Goal: Task Accomplishment & Management: Use online tool/utility

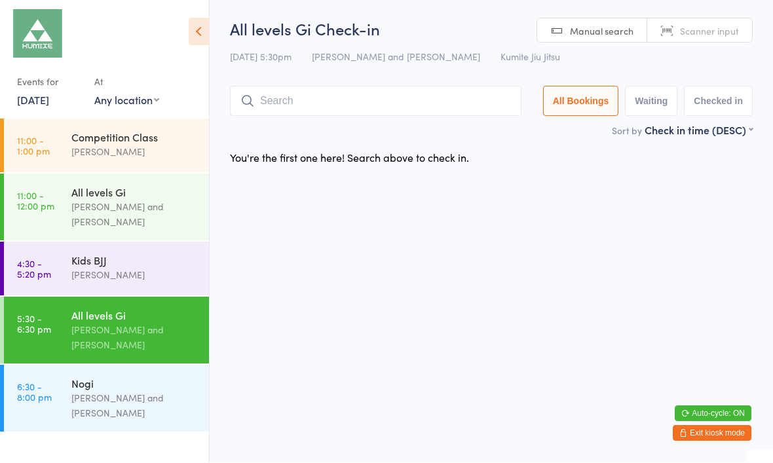
click at [464, 103] on input "search" at bounding box center [375, 101] width 291 height 30
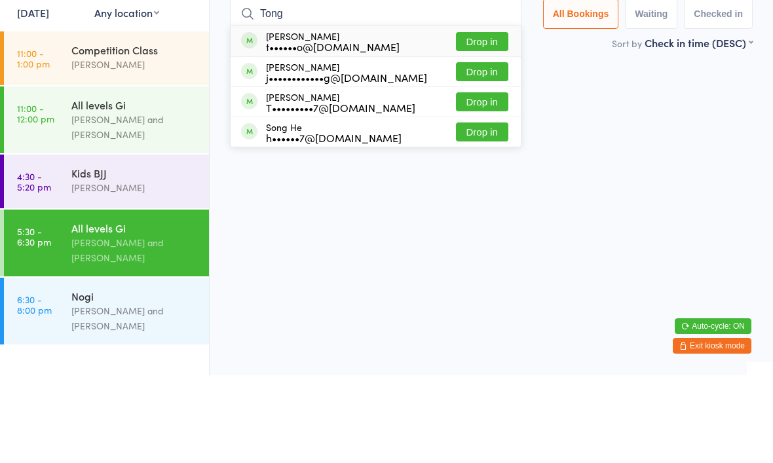
type input "Tong"
click at [483, 150] on button "Drop in" at bounding box center [482, 159] width 52 height 19
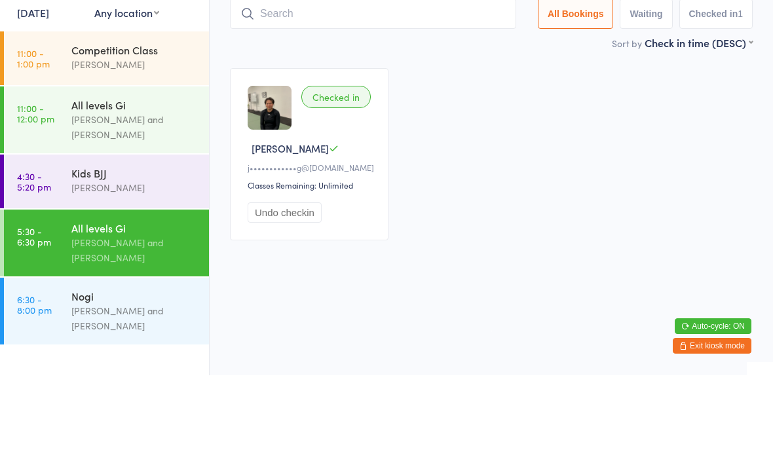
click at [672, 144] on div "Checked in [PERSON_NAME] j••••••••••••g@[DOMAIN_NAME] Classes Remaining: Unlimi…" at bounding box center [491, 242] width 546 height 196
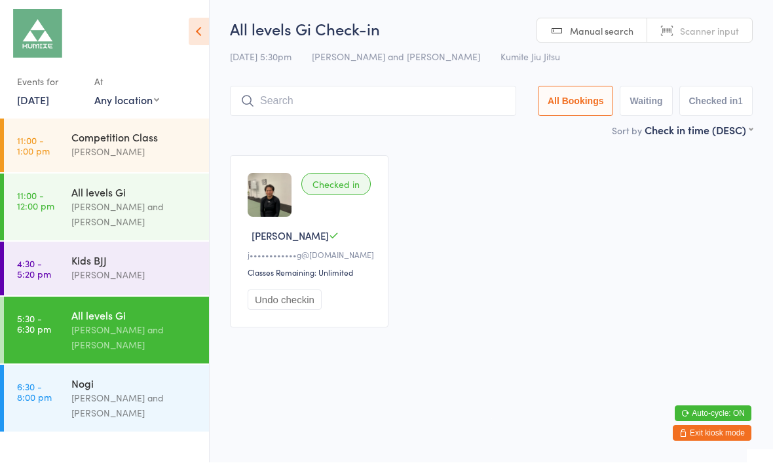
click at [282, 95] on input "search" at bounding box center [373, 101] width 286 height 30
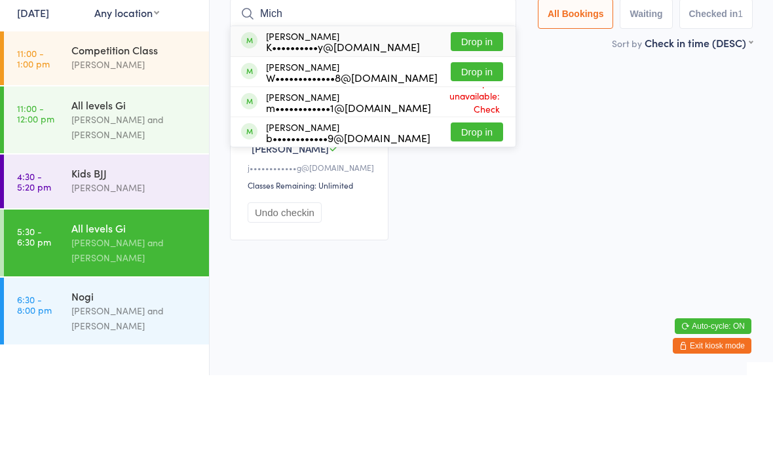
type input "Mich"
click at [475, 120] on button "Drop in" at bounding box center [476, 129] width 52 height 19
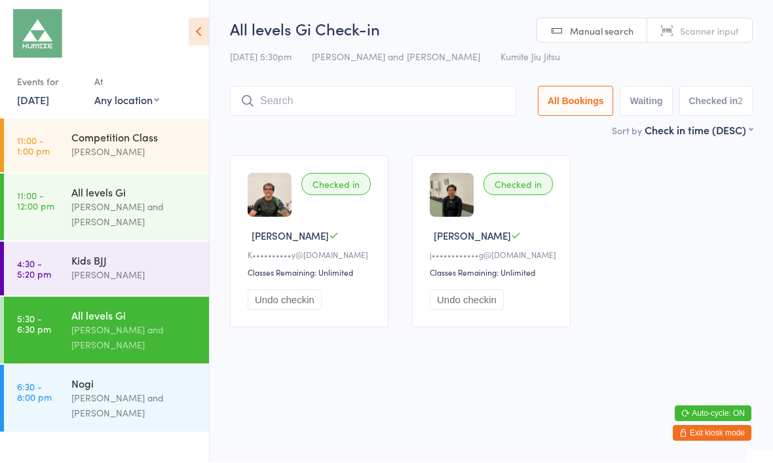
click at [378, 110] on input "search" at bounding box center [373, 101] width 286 height 30
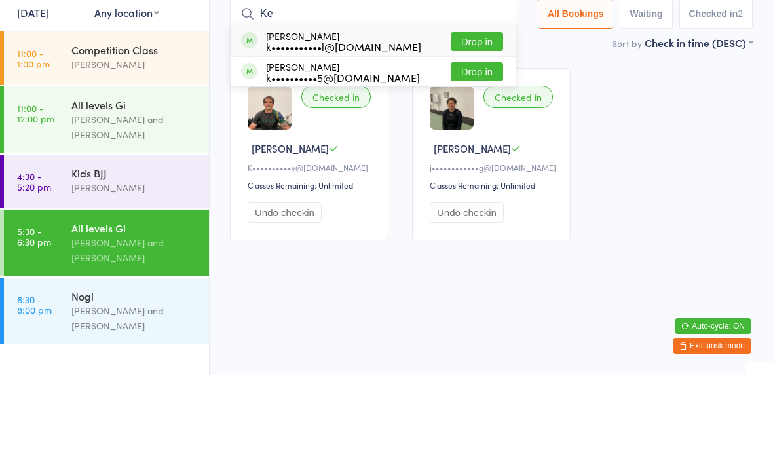
type input "Ke"
click at [464, 150] on button "Drop in" at bounding box center [476, 159] width 52 height 19
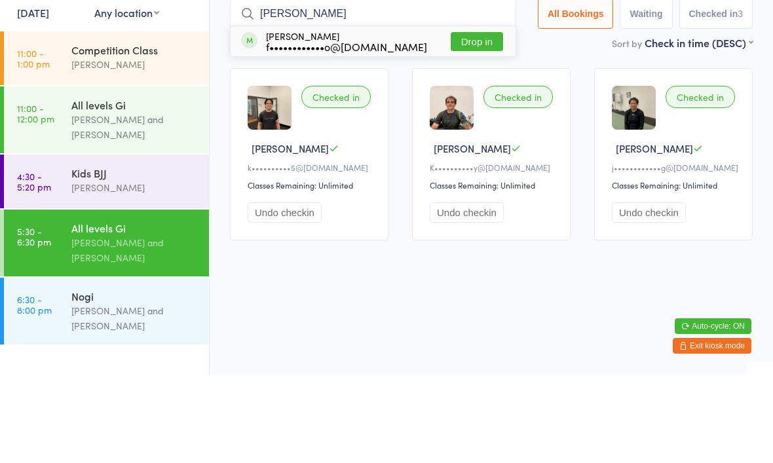
type input "[PERSON_NAME]"
click at [348, 129] on div "f••••••••••••o@[DOMAIN_NAME]" at bounding box center [346, 134] width 161 height 10
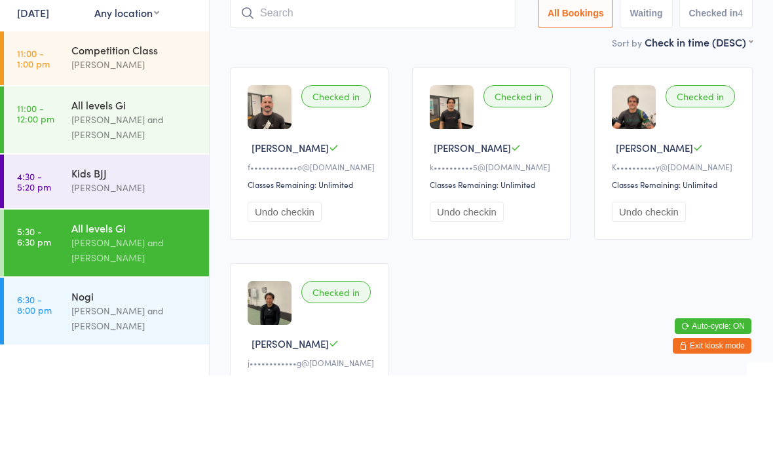
scroll to position [88, 0]
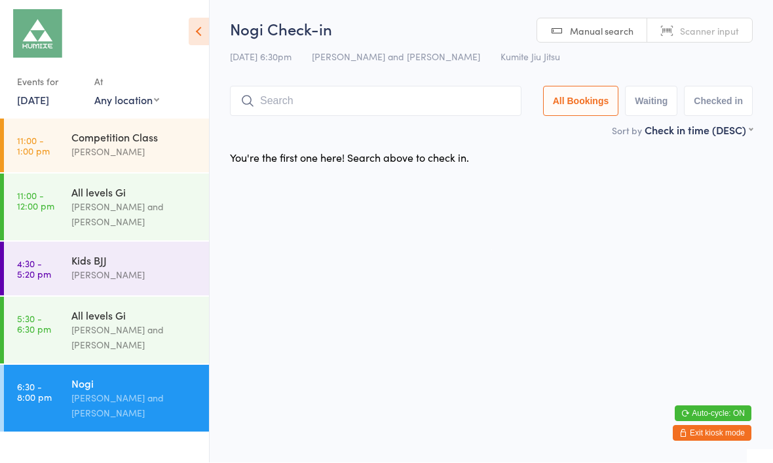
click at [369, 111] on input "search" at bounding box center [375, 101] width 291 height 30
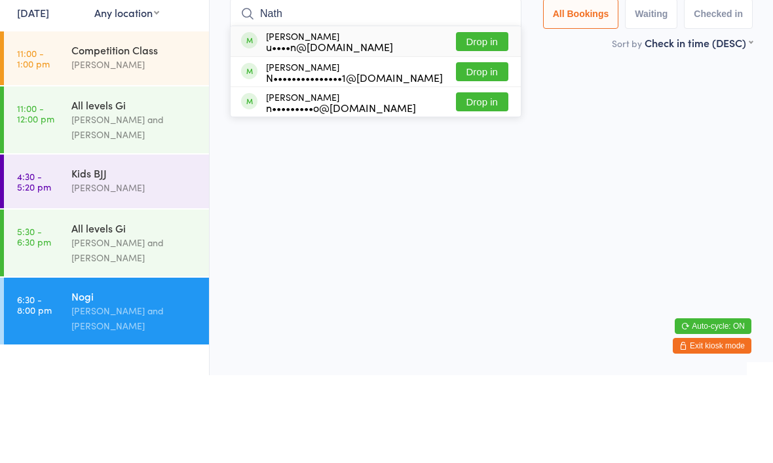
type input "Nath"
click at [482, 150] on button "Drop in" at bounding box center [482, 159] width 52 height 19
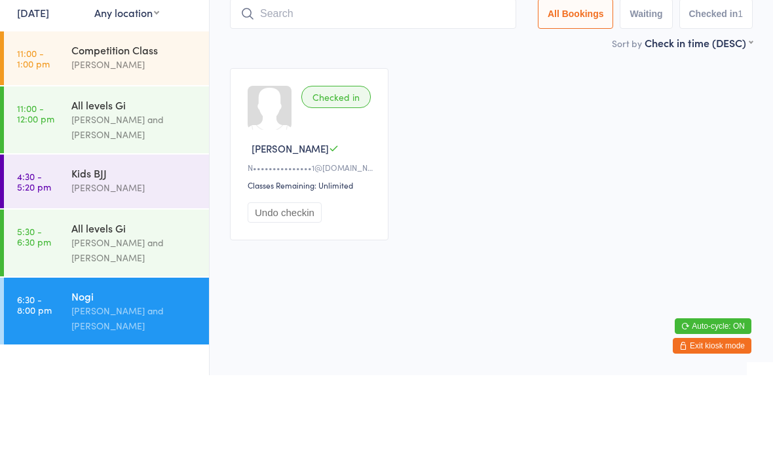
click at [518, 144] on div "Checked in [PERSON_NAME] Q N•••••••••••••••1@[DOMAIN_NAME] Classes Remaining: U…" at bounding box center [491, 242] width 546 height 196
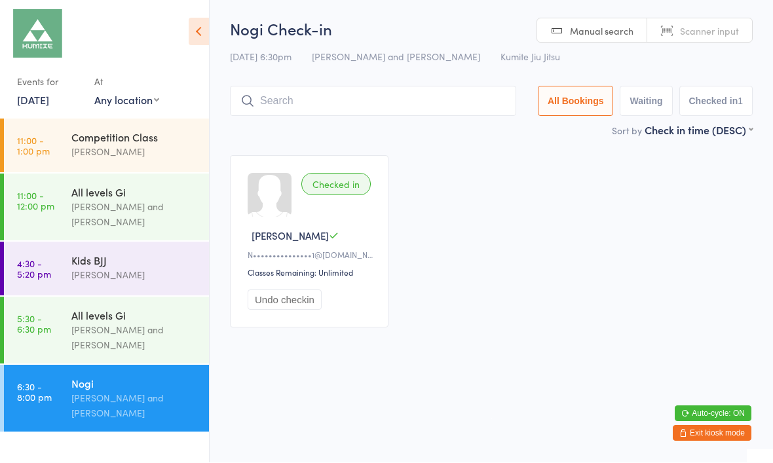
click at [446, 116] on input "search" at bounding box center [373, 101] width 286 height 30
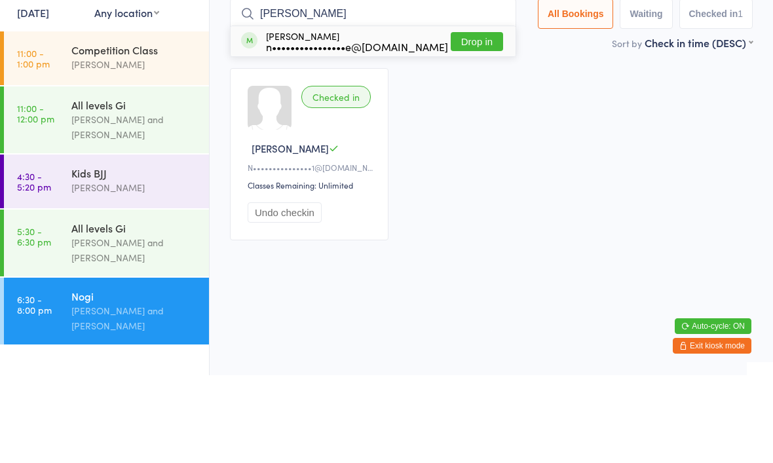
type input "[PERSON_NAME]"
click at [453, 120] on button "Drop in" at bounding box center [476, 129] width 52 height 19
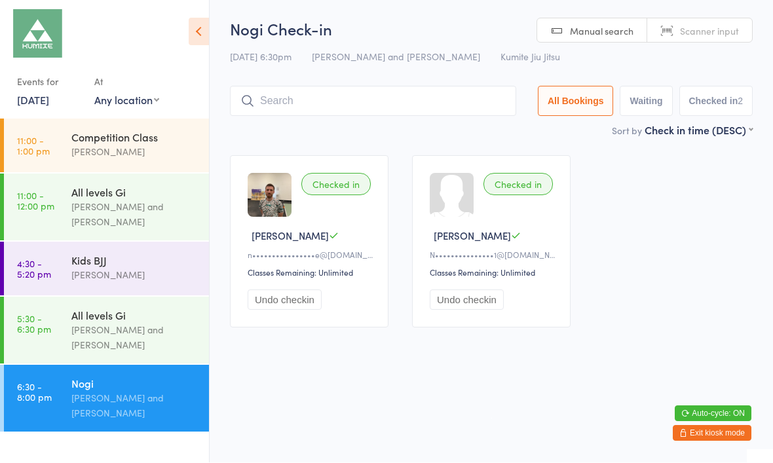
click at [358, 102] on input "search" at bounding box center [373, 101] width 286 height 30
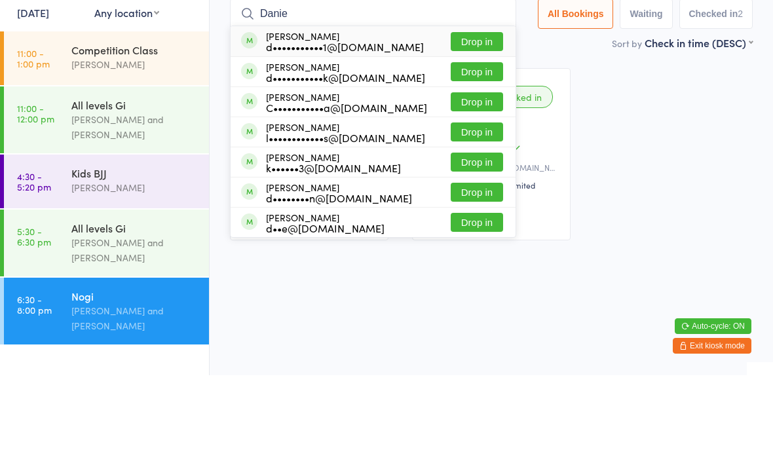
type input "Danie"
click at [399, 114] on div "[PERSON_NAME] d•••••••••••1@[DOMAIN_NAME] Drop in" at bounding box center [372, 129] width 285 height 30
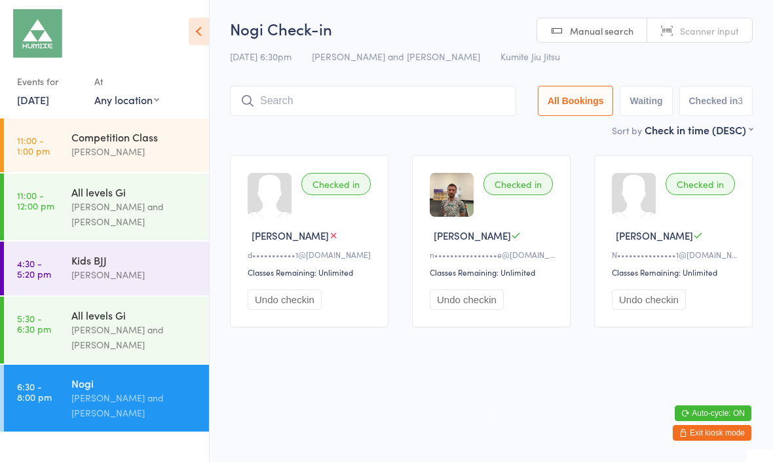
click at [393, 100] on input "search" at bounding box center [373, 101] width 286 height 30
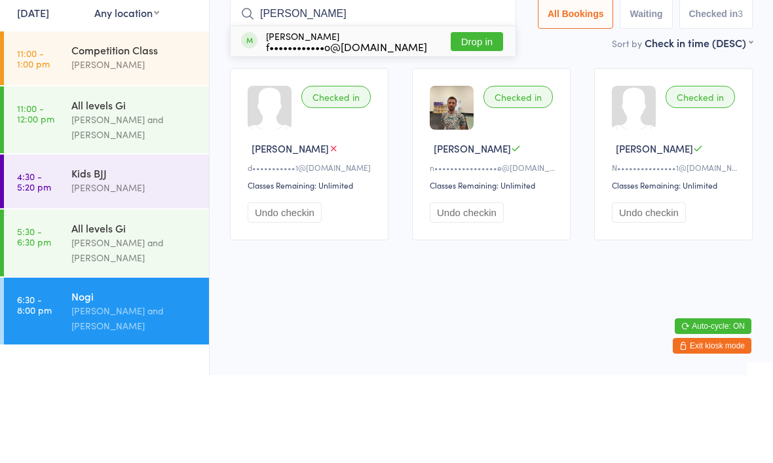
type input "[PERSON_NAME]"
click at [471, 120] on button "Drop in" at bounding box center [476, 129] width 52 height 19
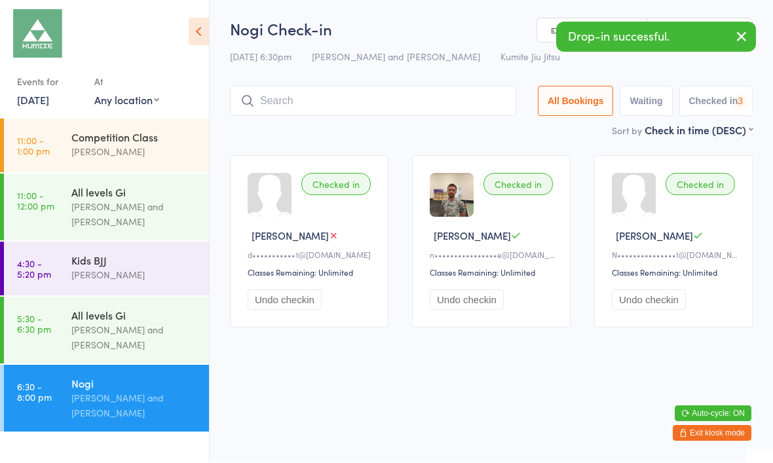
scroll to position [1, 0]
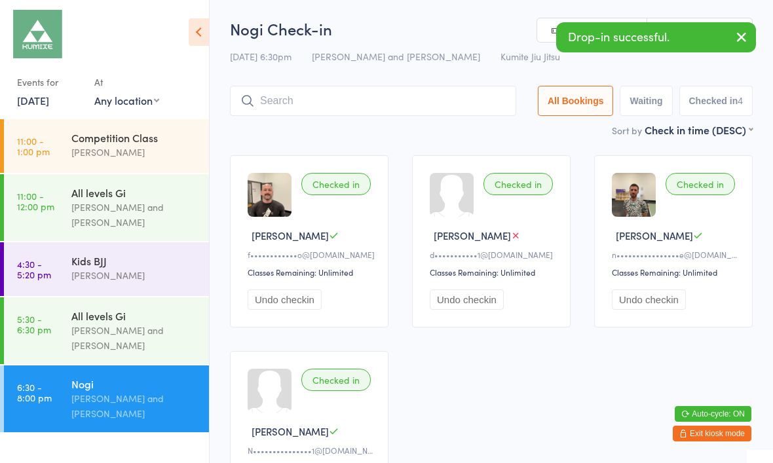
click at [160, 335] on div "[PERSON_NAME] and [PERSON_NAME]" at bounding box center [134, 338] width 126 height 30
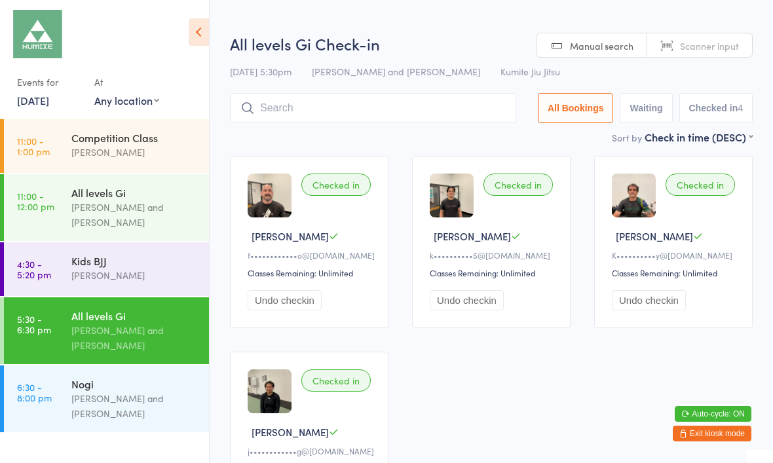
click at [392, 104] on input "search" at bounding box center [373, 108] width 286 height 30
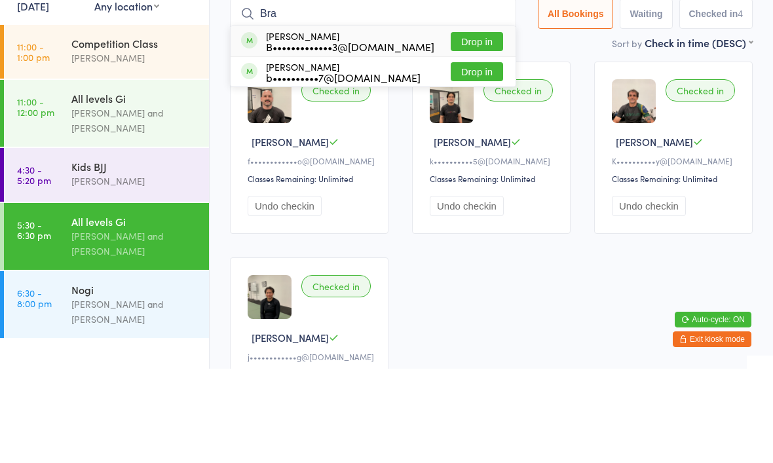
type input "Bra"
click at [471, 126] on button "Drop in" at bounding box center [476, 135] width 52 height 19
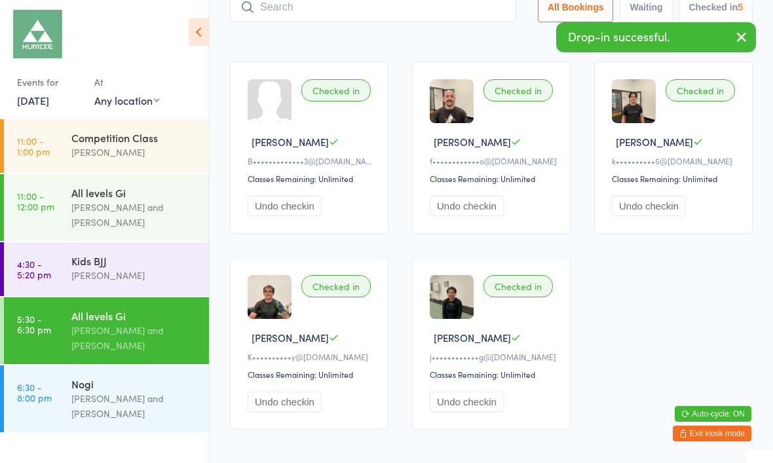
click at [161, 396] on div "[PERSON_NAME] and [PERSON_NAME]" at bounding box center [134, 406] width 126 height 30
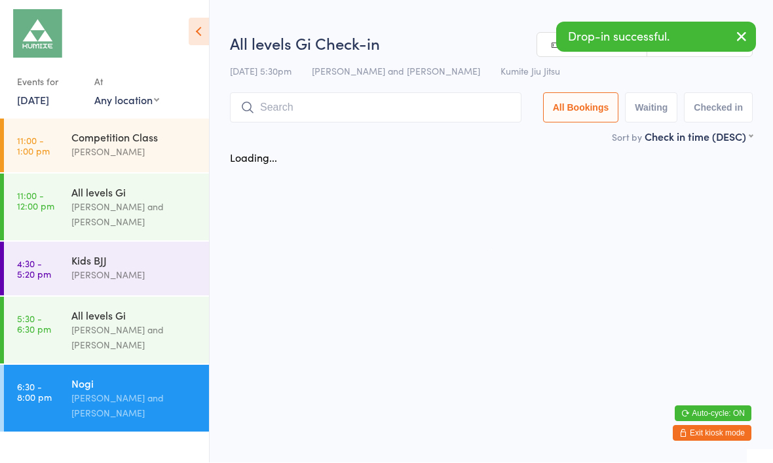
scroll to position [1, 0]
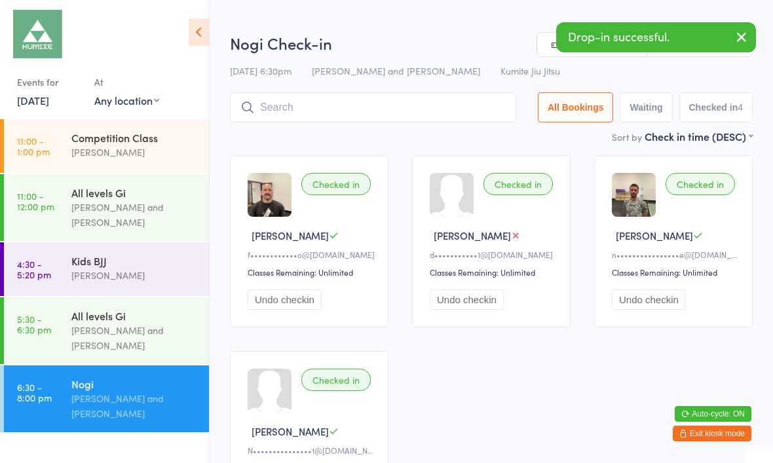
click at [416, 117] on input "search" at bounding box center [373, 107] width 286 height 30
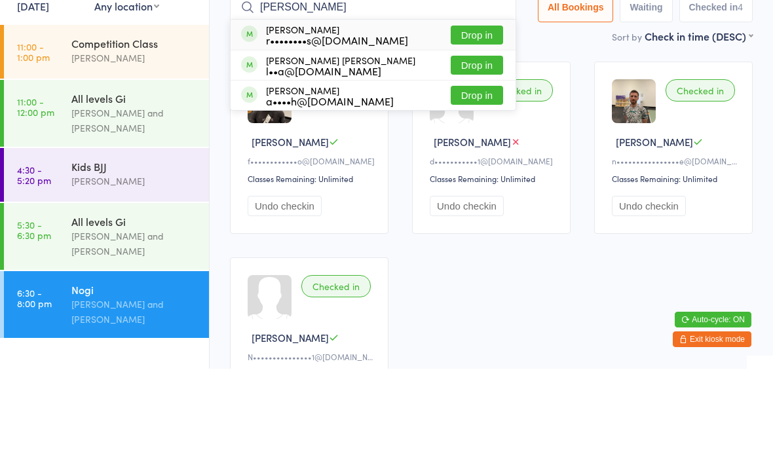
type input "[PERSON_NAME]"
click at [480, 120] on button "Drop in" at bounding box center [476, 129] width 52 height 19
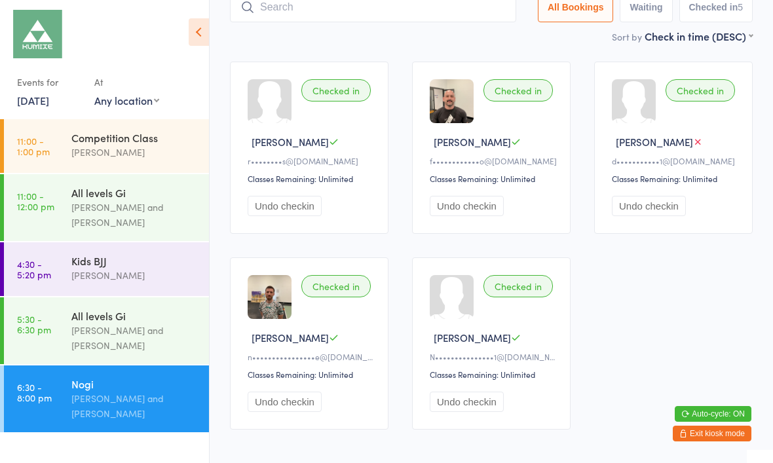
click at [386, 16] on input "search" at bounding box center [373, 7] width 286 height 30
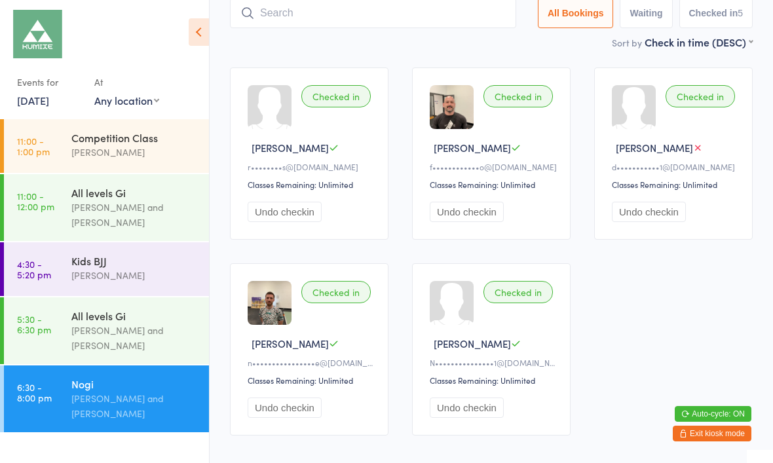
scroll to position [88, 0]
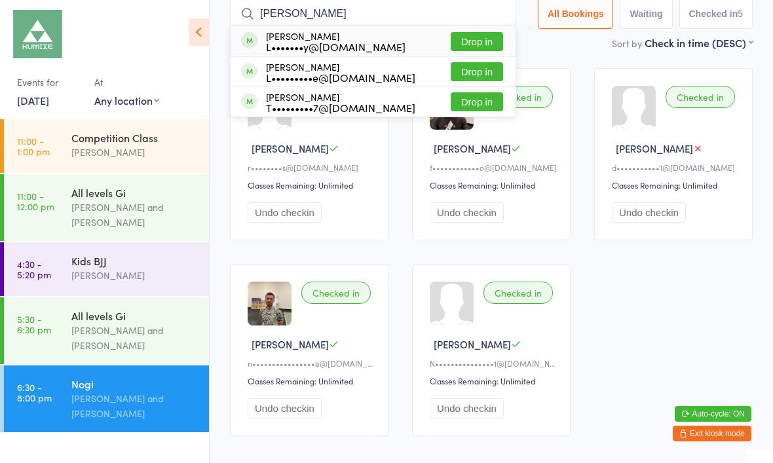
type input "[PERSON_NAME]"
click at [462, 46] on button "Drop in" at bounding box center [476, 41] width 52 height 19
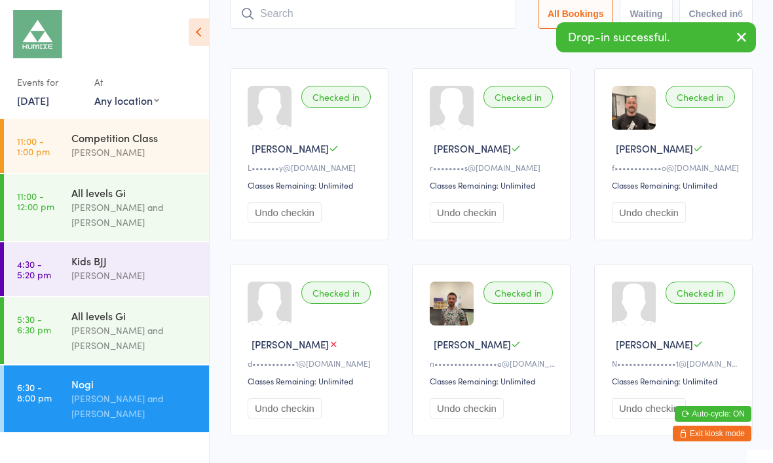
click at [441, 18] on input "search" at bounding box center [373, 14] width 286 height 30
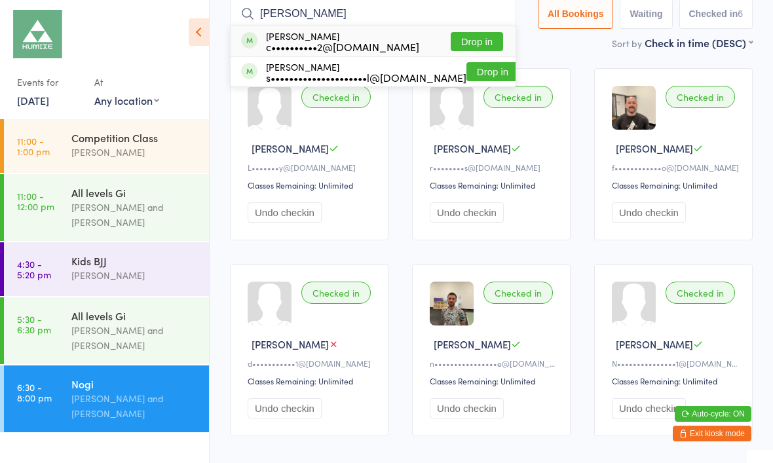
type input "[PERSON_NAME]"
click at [462, 49] on button "Drop in" at bounding box center [476, 41] width 52 height 19
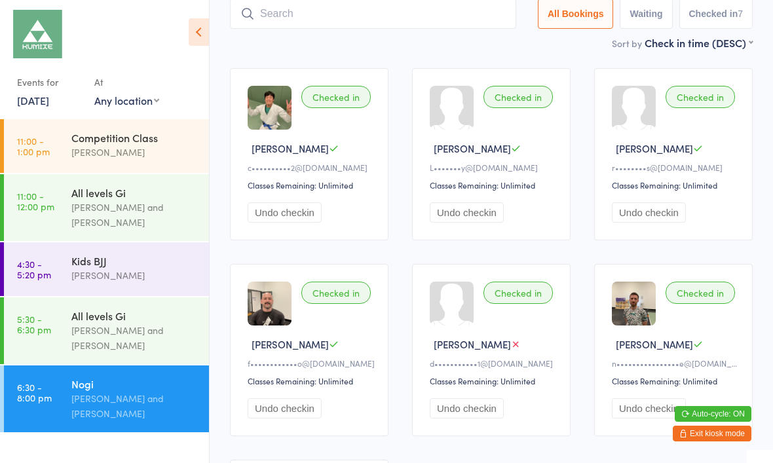
click at [406, 26] on input "search" at bounding box center [373, 14] width 286 height 30
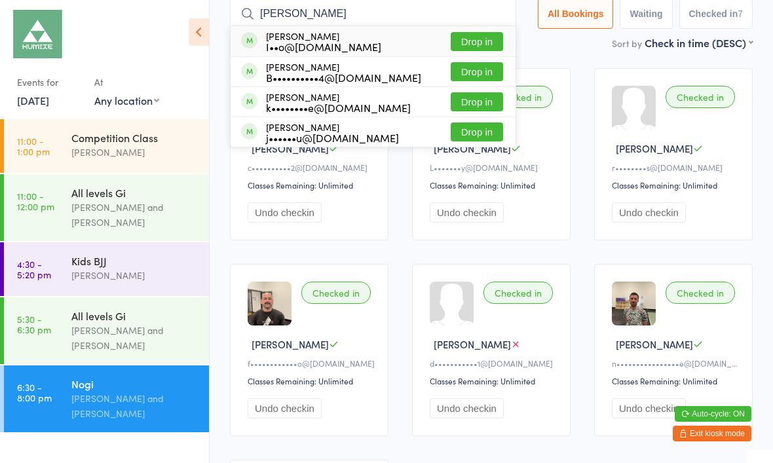
type input "[PERSON_NAME]"
click at [480, 70] on button "Drop in" at bounding box center [476, 71] width 52 height 19
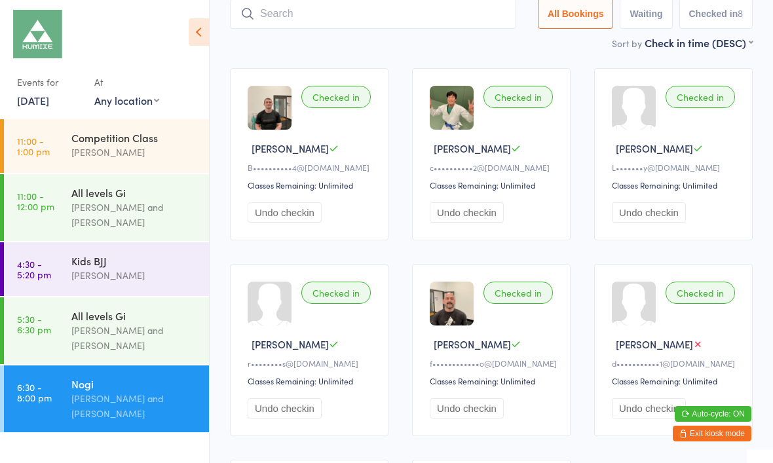
click at [319, 18] on input "search" at bounding box center [373, 14] width 286 height 30
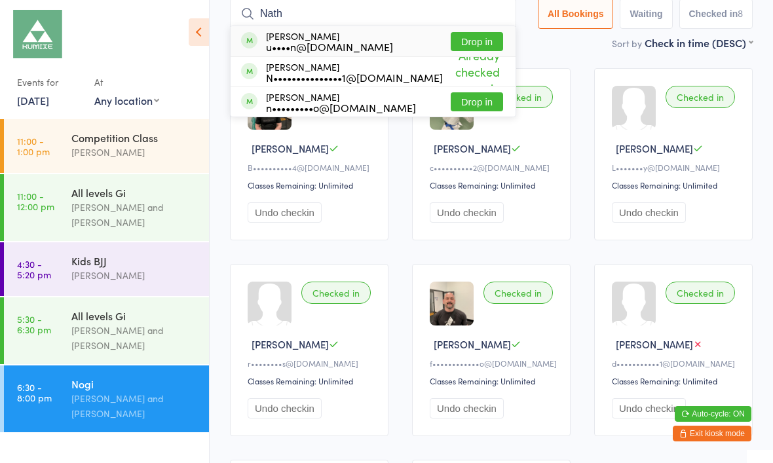
type input "Nath"
click at [471, 111] on button "Drop in" at bounding box center [476, 101] width 52 height 19
